Goal: Information Seeking & Learning: Understand process/instructions

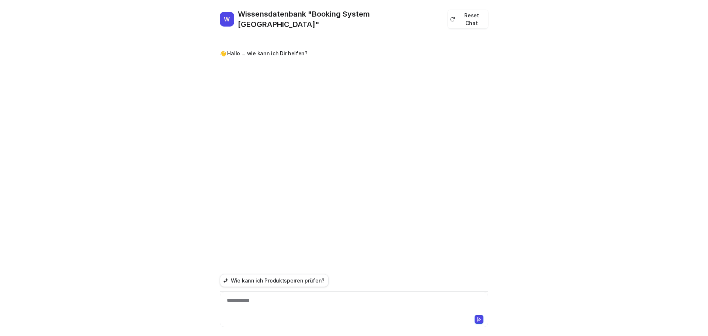
click at [290, 39] on div "👋 Hallo ... wie kann ich Dir helfen?" at bounding box center [354, 53] width 268 height 29
click at [286, 49] on p "👋 Hallo ... wie kann ich Dir helfen?" at bounding box center [264, 53] width 88 height 9
click at [263, 300] on div at bounding box center [353, 304] width 265 height 17
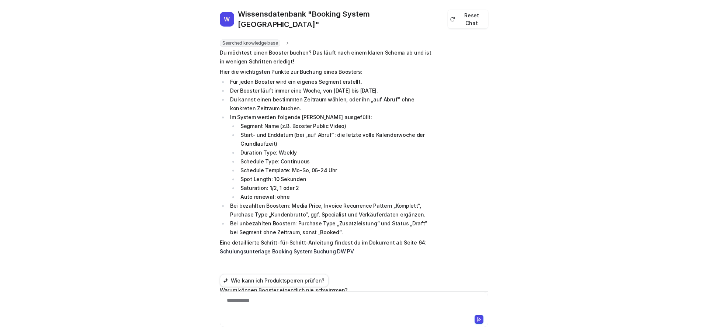
scroll to position [74, 0]
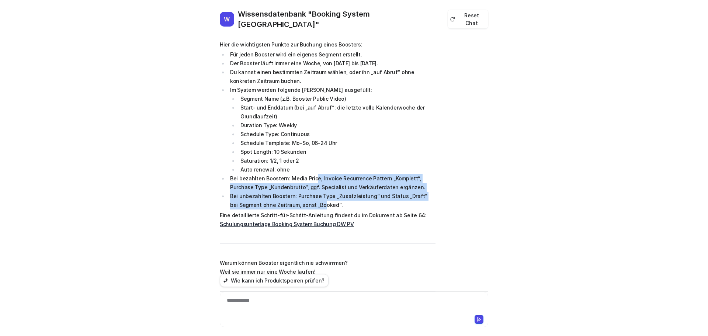
drag, startPoint x: 310, startPoint y: 169, endPoint x: 310, endPoint y: 196, distance: 27.6
click at [310, 196] on ul "Für jeden Booster wird ein eigenes Segment erstellt. Der Booster läuft immer ei…" at bounding box center [328, 129] width 216 height 159
click at [310, 196] on li "Bei unbezahlten Boostern: Purchase Type „Zusatzleistung“ und Status „Draft“ bei…" at bounding box center [331, 201] width 207 height 18
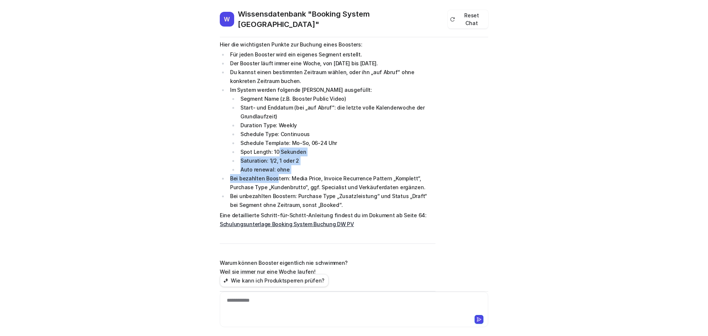
drag, startPoint x: 273, startPoint y: 148, endPoint x: 272, endPoint y: 174, distance: 25.5
click at [272, 174] on ul "Für jeden Booster wird ein eigenes Segment erstellt. Der Booster läuft immer ei…" at bounding box center [328, 129] width 216 height 159
click at [272, 174] on li "Bei bezahlten Boostern: Media Price, Invoice Recurrence Pattern „Komplett“, Pur…" at bounding box center [331, 183] width 207 height 18
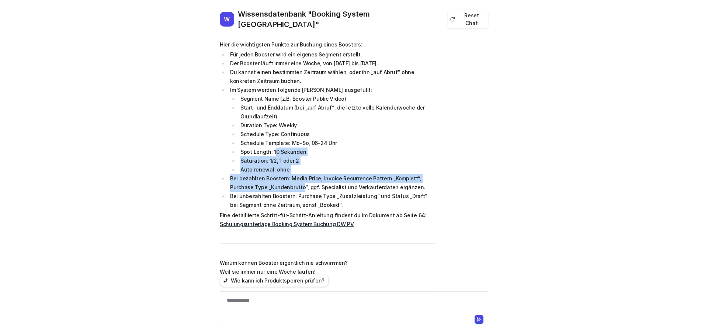
drag, startPoint x: 272, startPoint y: 150, endPoint x: 275, endPoint y: 185, distance: 35.1
click at [275, 185] on ul "Für jeden Booster wird ein eigenes Segment erstellt. Der Booster läuft immer ei…" at bounding box center [328, 129] width 216 height 159
click at [275, 185] on li "Bei bezahlten Boostern: Media Price, Invoice Recurrence Pattern „Komplett“, Pur…" at bounding box center [331, 183] width 207 height 18
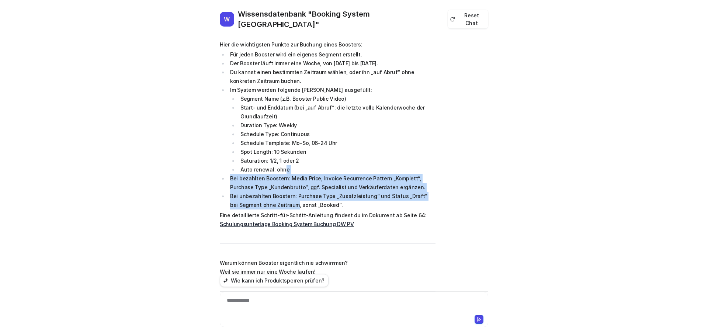
drag, startPoint x: 279, startPoint y: 167, endPoint x: 282, endPoint y: 195, distance: 28.2
click at [282, 195] on ul "Für jeden Booster wird ein eigenes Segment erstellt. Der Booster läuft immer ei…" at bounding box center [328, 129] width 216 height 159
click at [282, 195] on li "Bei unbezahlten Boostern: Purchase Type „Zusatzleistung“ und Status „Draft“ bei…" at bounding box center [331, 201] width 207 height 18
drag, startPoint x: 299, startPoint y: 164, endPoint x: 291, endPoint y: 212, distance: 47.8
click at [291, 212] on span "Du möchtest einen Booster buchen? Das läuft nach einem klaren Schema ab und ist…" at bounding box center [328, 156] width 216 height 270
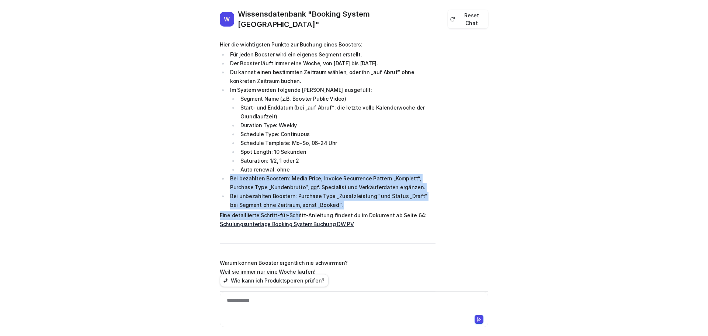
click at [291, 212] on p "Eine detaillierte Schritt-für-Schritt-Anleitung findest du im Dokument ab Seite…" at bounding box center [328, 220] width 216 height 18
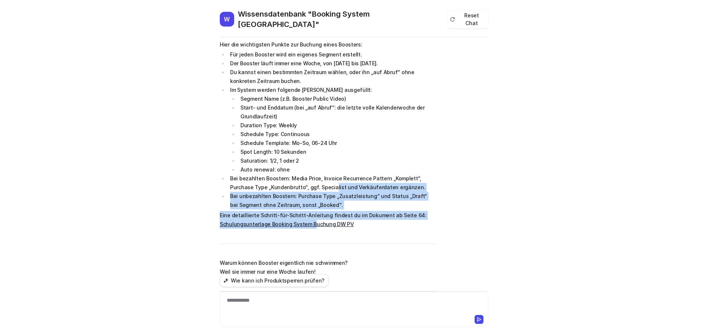
drag, startPoint x: 305, startPoint y: 183, endPoint x: 309, endPoint y: 219, distance: 36.7
click at [309, 219] on span "Du möchtest einen Booster buchen? Das läuft nach einem klaren Schema ab und ist…" at bounding box center [328, 156] width 216 height 270
click at [309, 221] on link "Schulungsunterlage Booking System Buchung DW PV" at bounding box center [287, 224] width 134 height 6
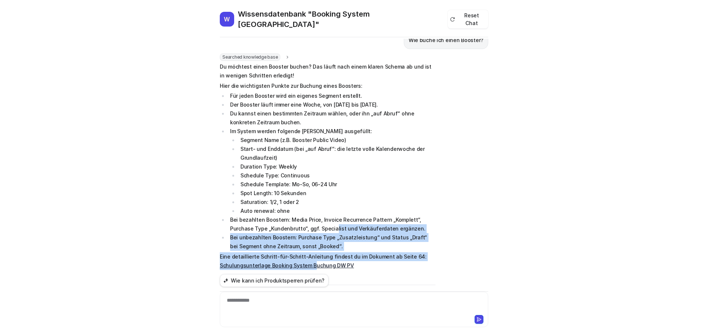
scroll to position [0, 0]
